Goal: Navigation & Orientation: Go to known website

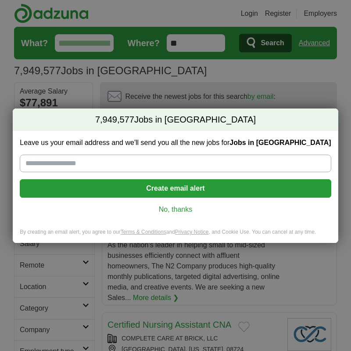
click at [182, 207] on link "No, thanks" at bounding box center [175, 210] width 297 height 10
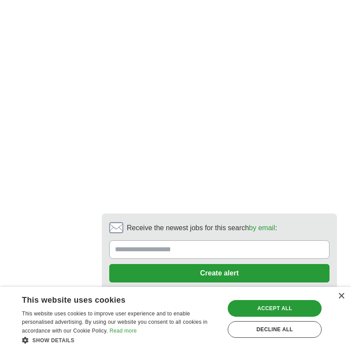
scroll to position [2207, 0]
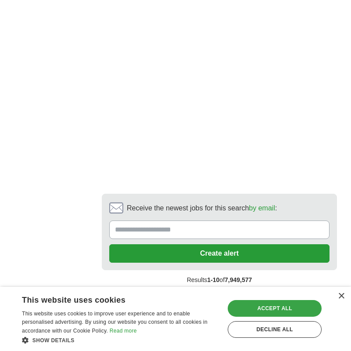
click at [273, 309] on div "Accept all" at bounding box center [275, 308] width 94 height 17
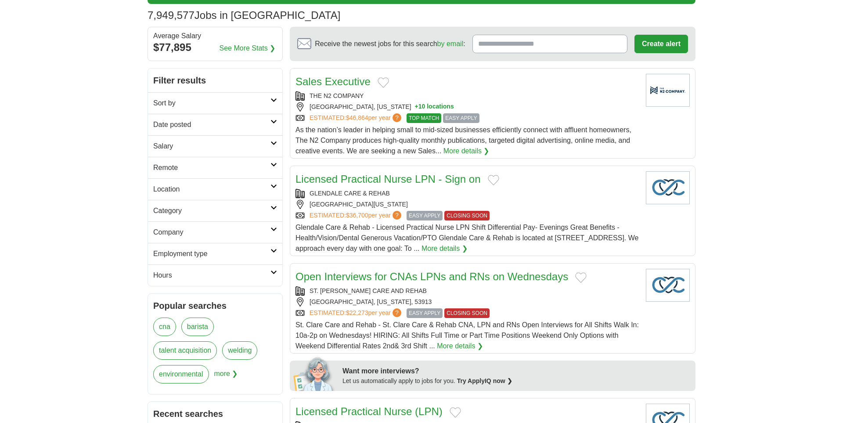
scroll to position [61, 0]
